Goal: Find specific page/section: Find specific page/section

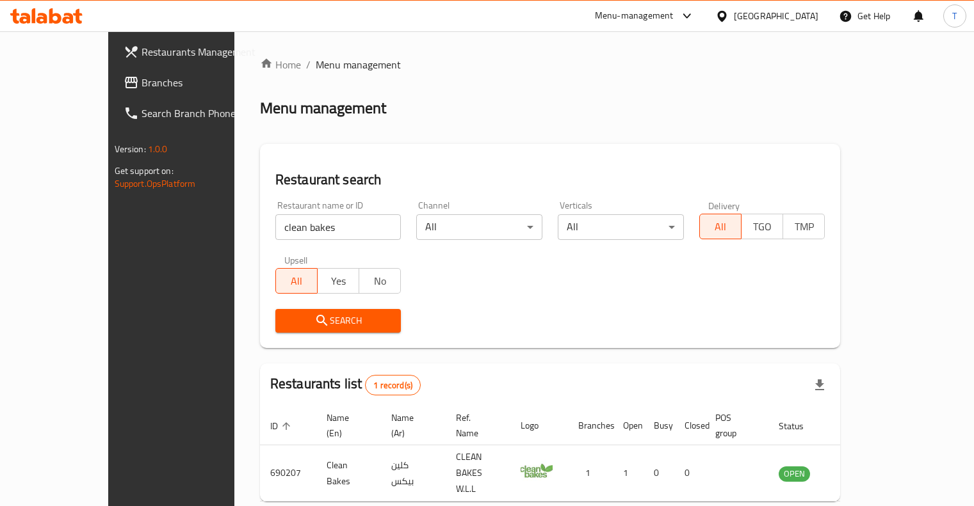
scroll to position [38, 0]
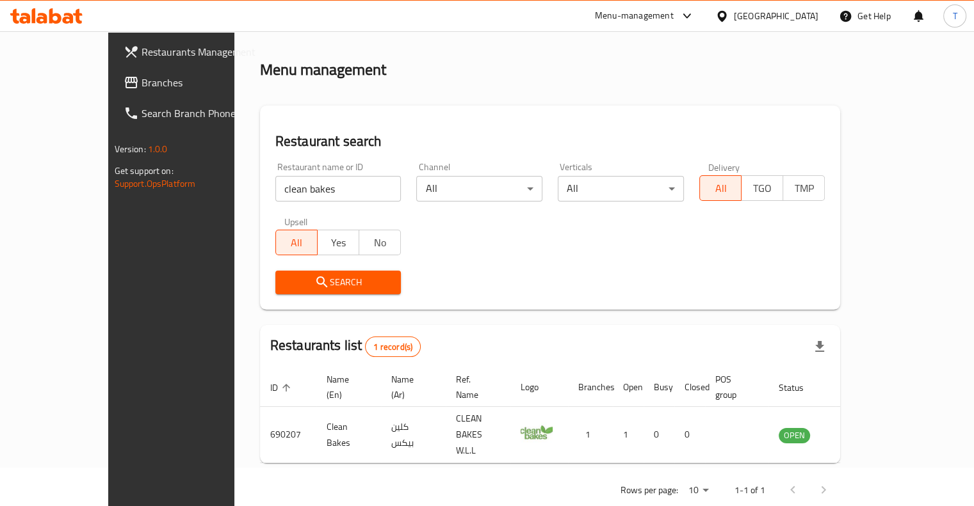
click at [275, 179] on input "clean bakes" at bounding box center [338, 189] width 126 height 26
click button "Search" at bounding box center [338, 283] width 126 height 24
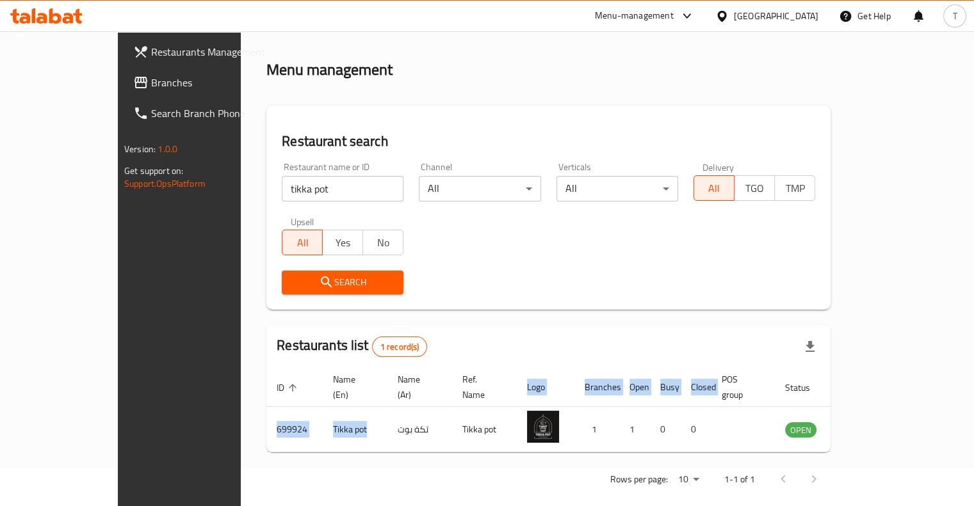
drag, startPoint x: 300, startPoint y: 422, endPoint x: 178, endPoint y: 424, distance: 121.7
click at [241, 426] on div "Home / Menu management Menu management Restaurant search Restaurant name or ID …" at bounding box center [548, 257] width 615 height 529
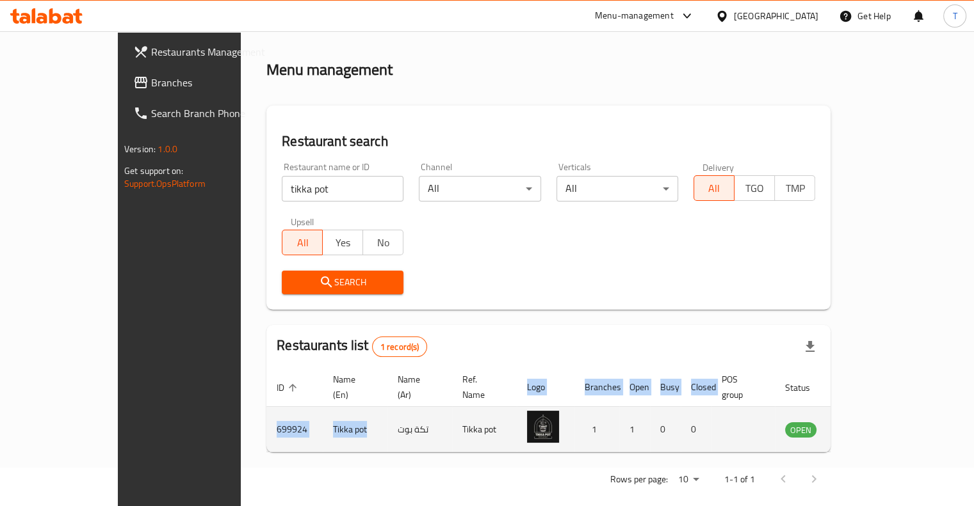
click at [323, 407] on td "Tikka pot" at bounding box center [355, 429] width 65 height 45
drag, startPoint x: 285, startPoint y: 414, endPoint x: 193, endPoint y: 415, distance: 91.6
click at [266, 415] on tr "699924 Tikka pot تكة بوت Tikka pot 1 1 0 0 OPEN" at bounding box center [576, 429] width 620 height 45
copy tr "699924 Tikka pot"
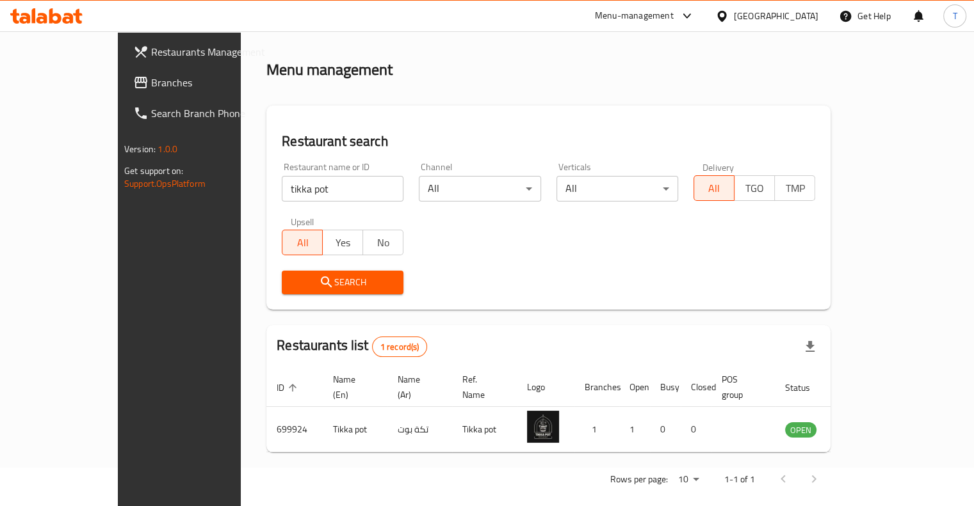
click at [282, 195] on input "tikka pot" at bounding box center [343, 189] width 122 height 26
type input "QASHTUTA"
click at [295, 275] on span "Search" at bounding box center [342, 283] width 101 height 16
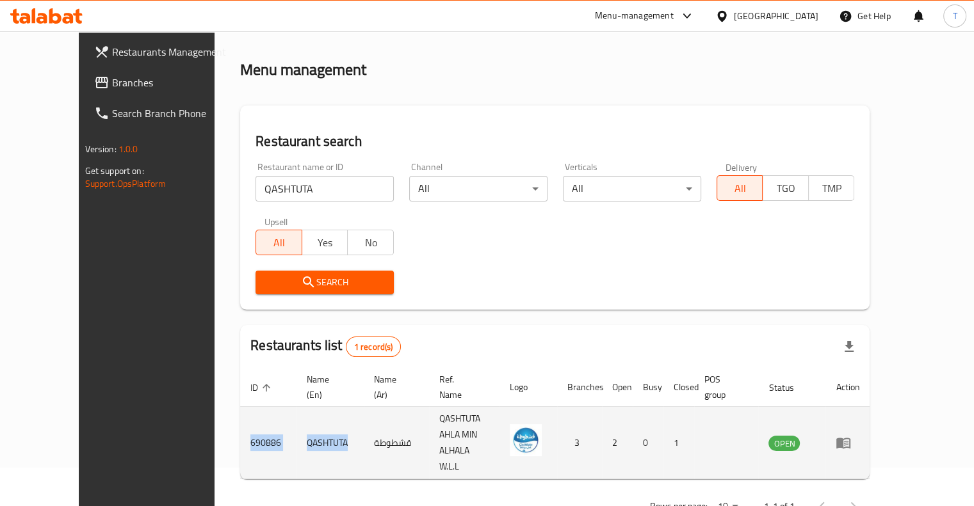
drag, startPoint x: 296, startPoint y: 428, endPoint x: 195, endPoint y: 430, distance: 101.8
click at [240, 430] on tr "690886 QASHTUTA قشطوطة QASHTUTA AHLA MIN ALHALA W.L.L 3 2 0 1 OPEN" at bounding box center [554, 443] width 629 height 72
copy tr "690886 QASHTUTA"
